Goal: Task Accomplishment & Management: Manage account settings

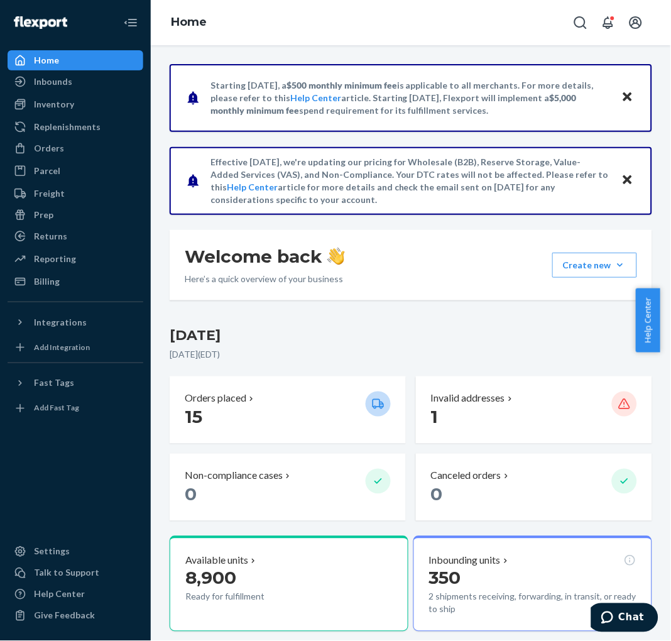
click at [478, 394] on p "Invalid addresses" at bounding box center [468, 398] width 74 height 14
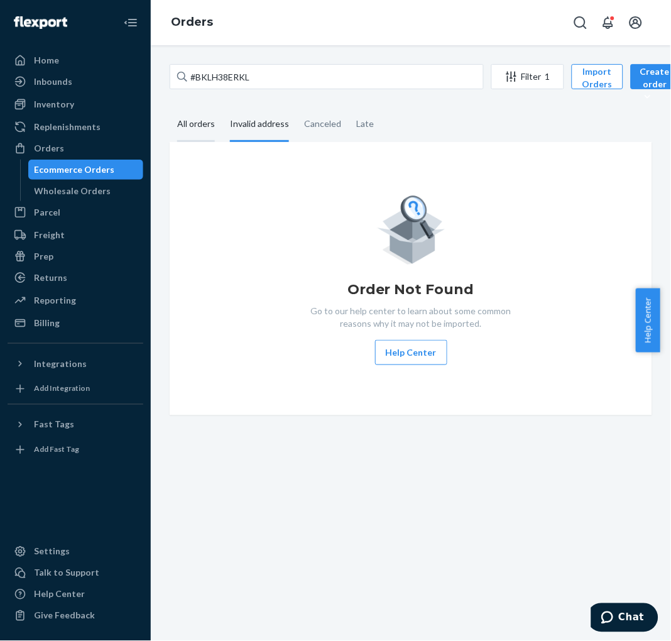
click at [196, 123] on div "All orders" at bounding box center [196, 124] width 38 height 35
click at [170, 107] on input "All orders" at bounding box center [170, 107] width 0 height 0
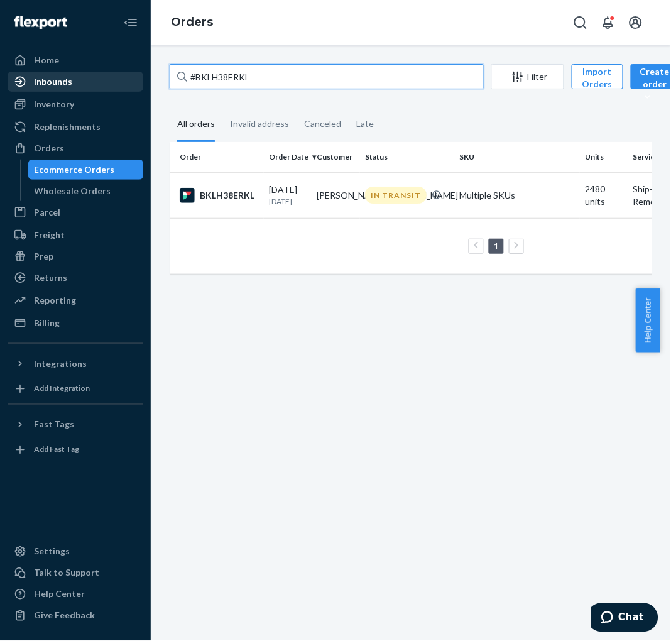
drag, startPoint x: 255, startPoint y: 85, endPoint x: 114, endPoint y: 79, distance: 141.4
click at [117, 79] on div "Home Inbounds Shipping Plans Problems Inventory Products Replenishments Orders …" at bounding box center [335, 320] width 671 height 641
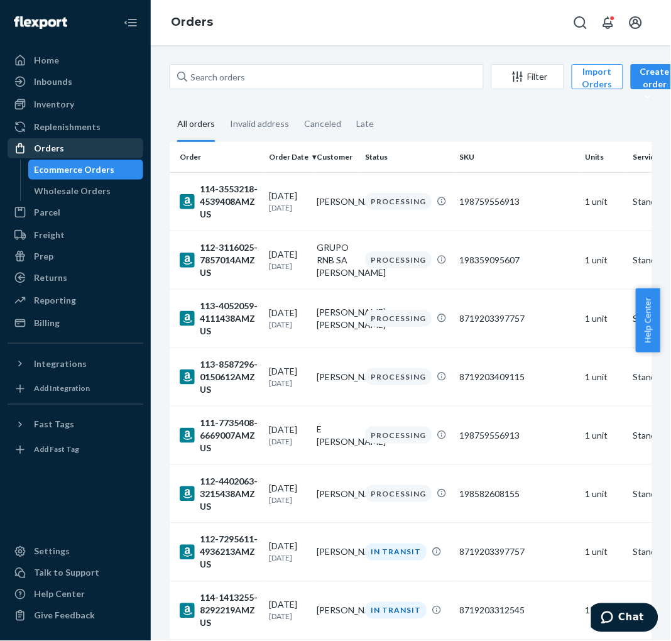
click at [62, 149] on div "Orders" at bounding box center [75, 148] width 133 height 18
click at [70, 139] on div "Orders" at bounding box center [75, 148] width 133 height 18
click at [59, 20] on img at bounding box center [40, 22] width 53 height 13
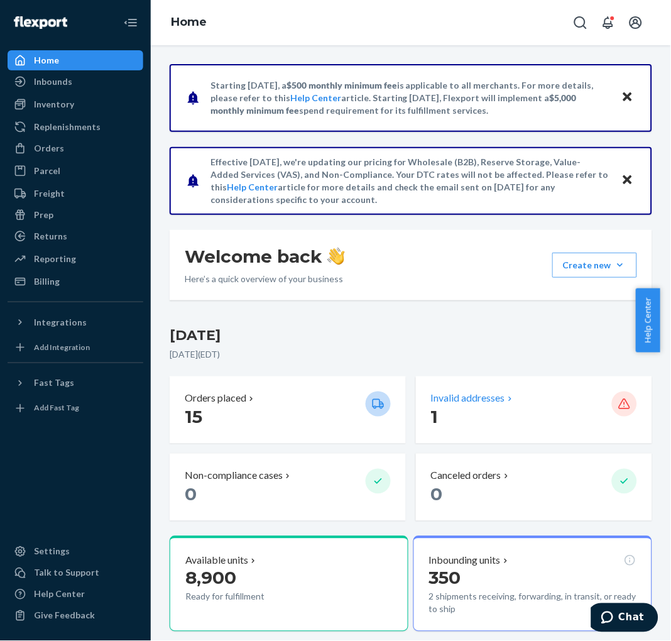
click at [465, 391] on p "Invalid addresses" at bounding box center [468, 398] width 74 height 14
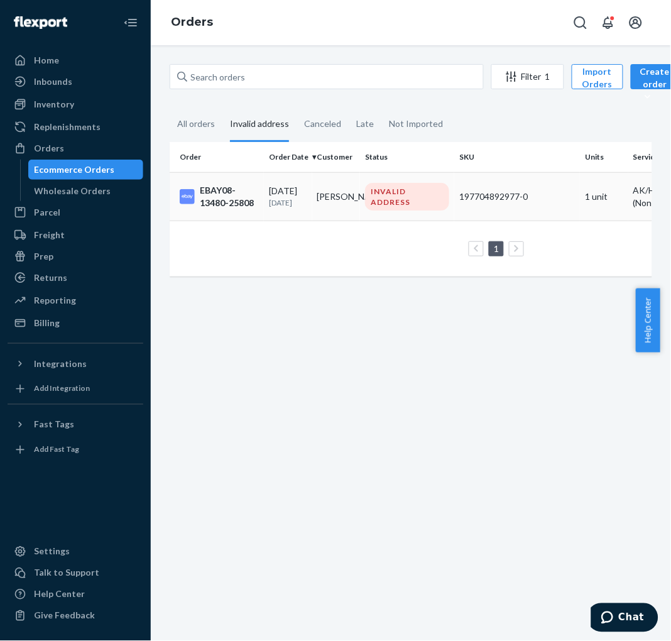
click at [210, 197] on div "EBAY08-13480-25808" at bounding box center [219, 196] width 79 height 25
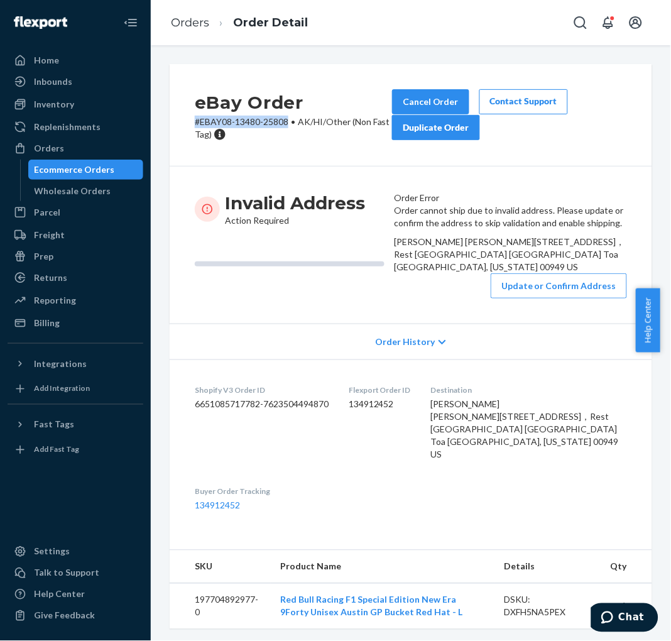
drag, startPoint x: 193, startPoint y: 121, endPoint x: 290, endPoint y: 118, distance: 96.8
click at [290, 118] on div "eBay Order # EBAY08-13480-25808 • AK/HI/Other (Non Fast Tag) Cancel Order Conta…" at bounding box center [411, 115] width 482 height 102
copy p "# EBAY08-13480-25808"
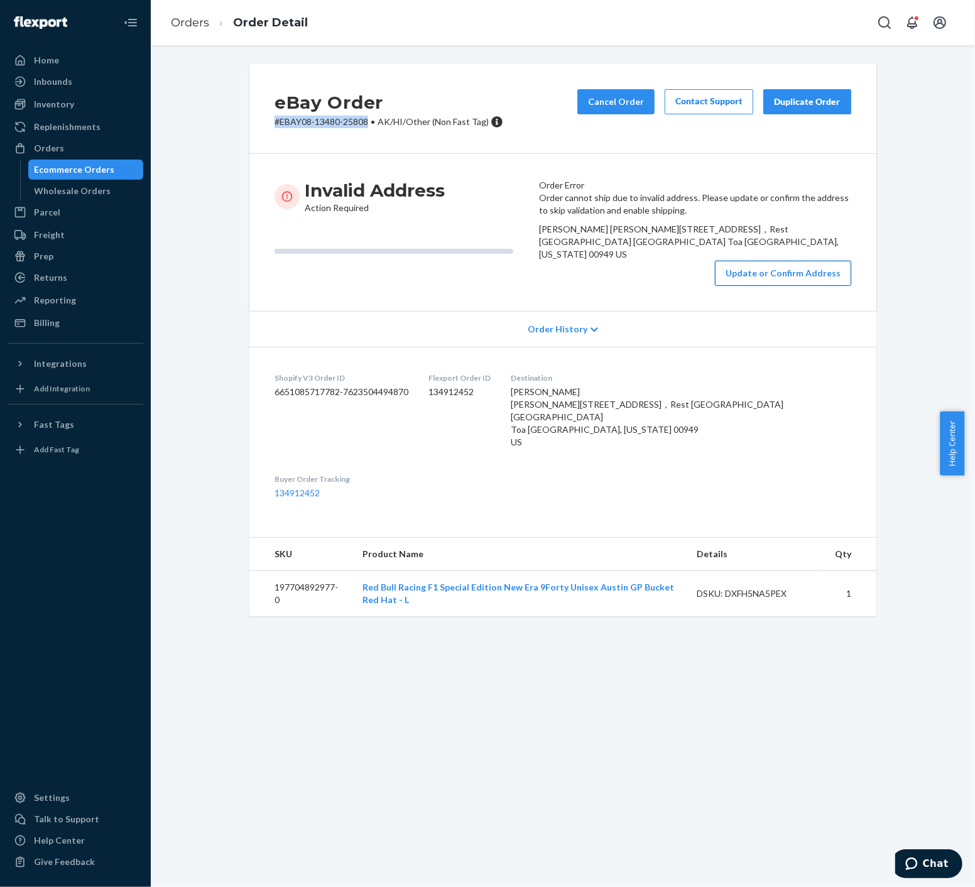
click at [670, 286] on button "Update or Confirm Address" at bounding box center [783, 273] width 136 height 25
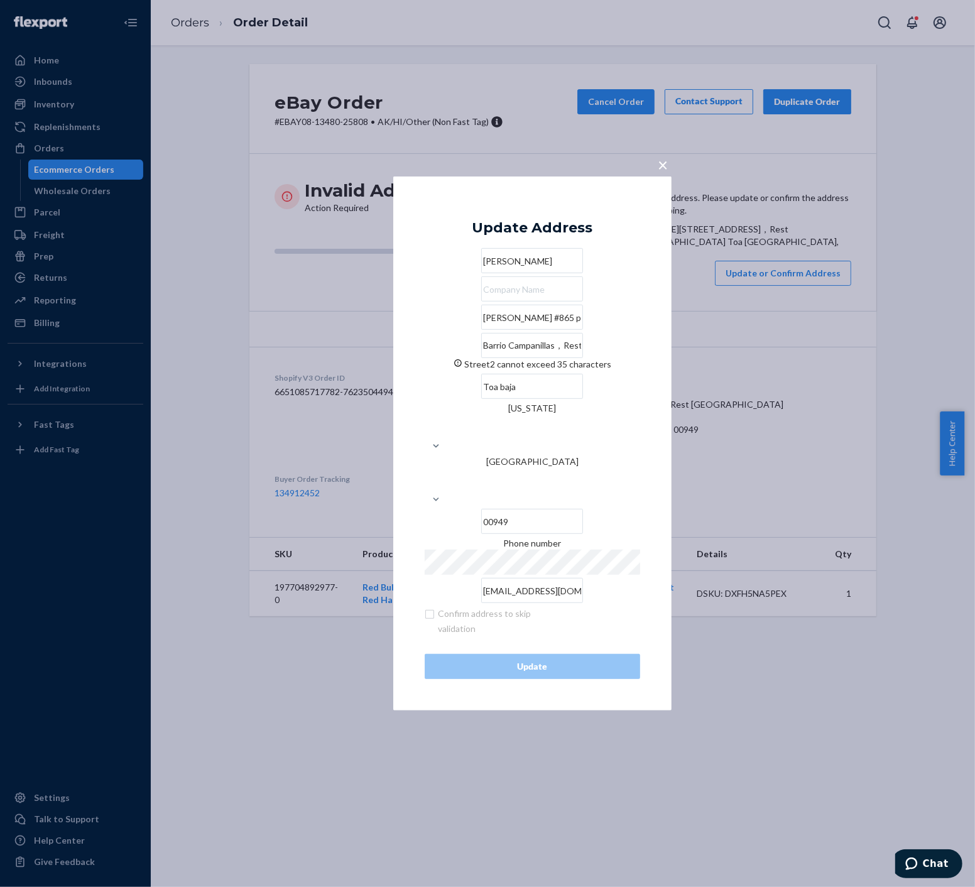
click at [309, 322] on div "× Update Address [PERSON_NAME][STREET_ADDRESS][PERSON_NAME]，[GEOGRAPHIC_DATA] c…" at bounding box center [487, 443] width 975 height 887
